Goal: Entertainment & Leisure: Consume media (video, audio)

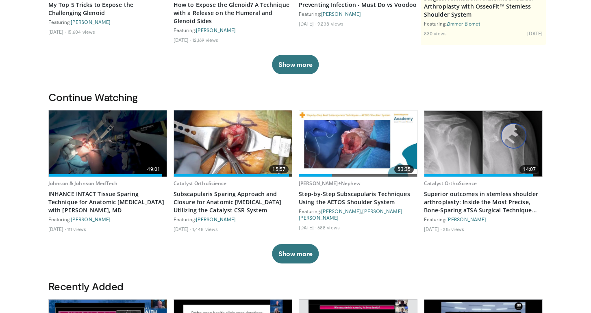
scroll to position [168, 0]
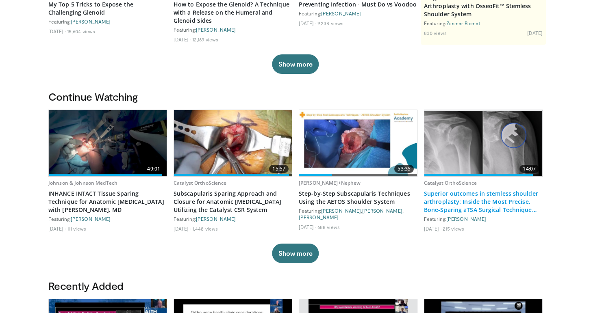
click at [455, 198] on link "Superior outcomes in stemless shoulder arthroplasty: Inside the Most Precise, B…" at bounding box center [483, 202] width 119 height 24
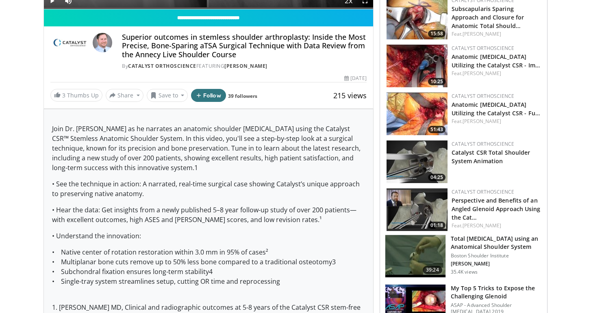
scroll to position [243, 0]
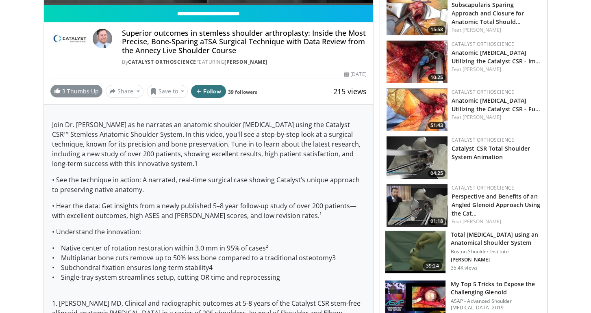
click at [84, 91] on link "3 Thumbs Up" at bounding box center [76, 91] width 52 height 13
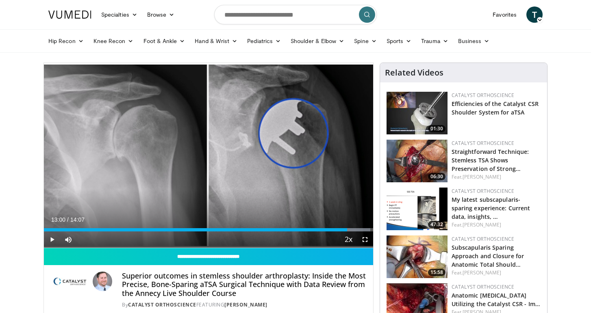
scroll to position [0, 0]
